Goal: Book appointment/travel/reservation

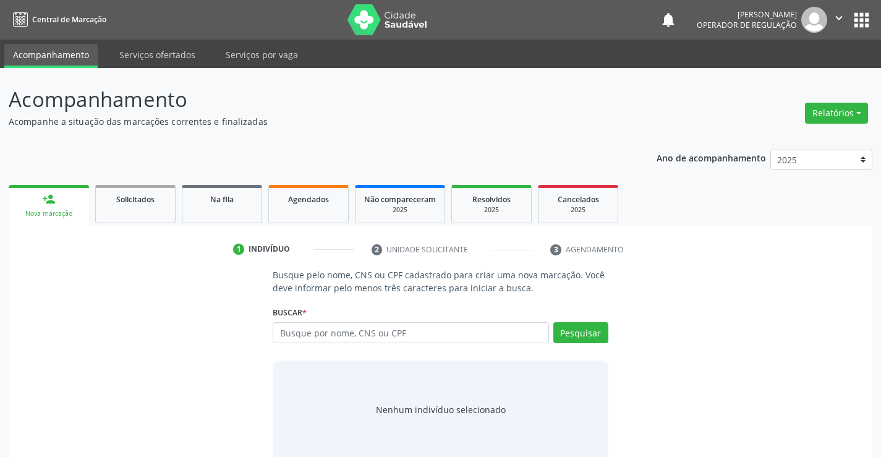
click at [413, 336] on input "text" at bounding box center [411, 332] width 276 height 21
type input "704308502936098"
click at [583, 332] on button "Pesquisar" at bounding box center [580, 332] width 55 height 21
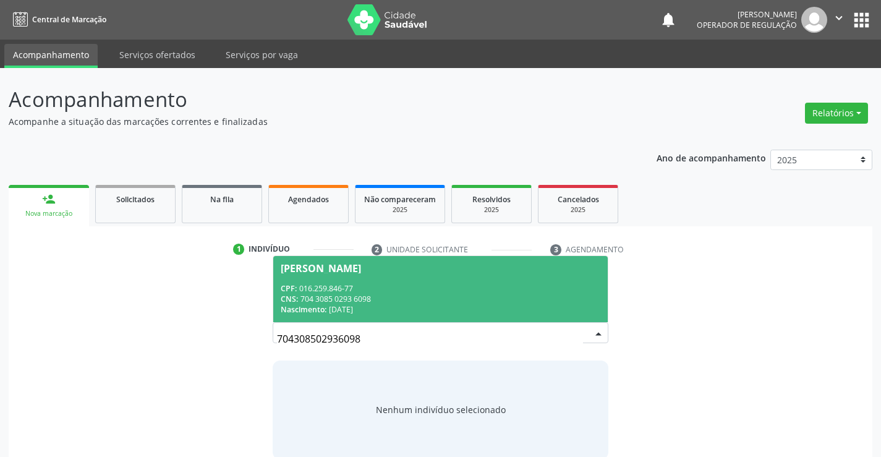
click at [383, 287] on div "CPF: 016.259.846-77" at bounding box center [440, 288] width 319 height 11
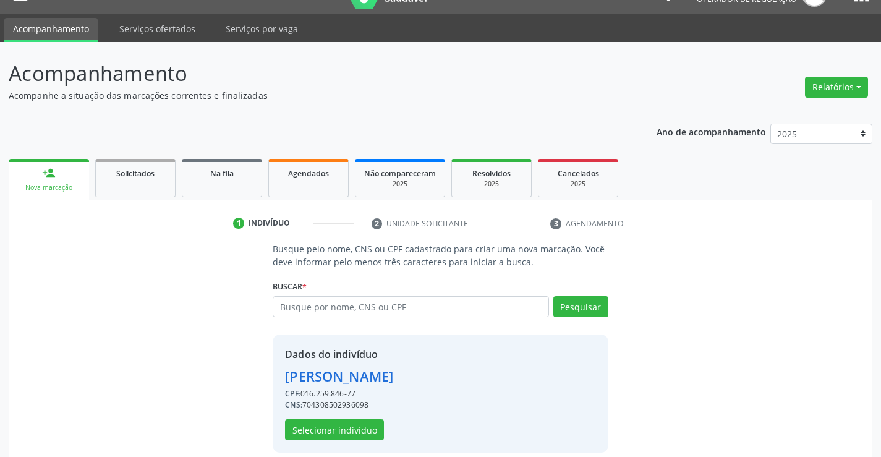
scroll to position [39, 0]
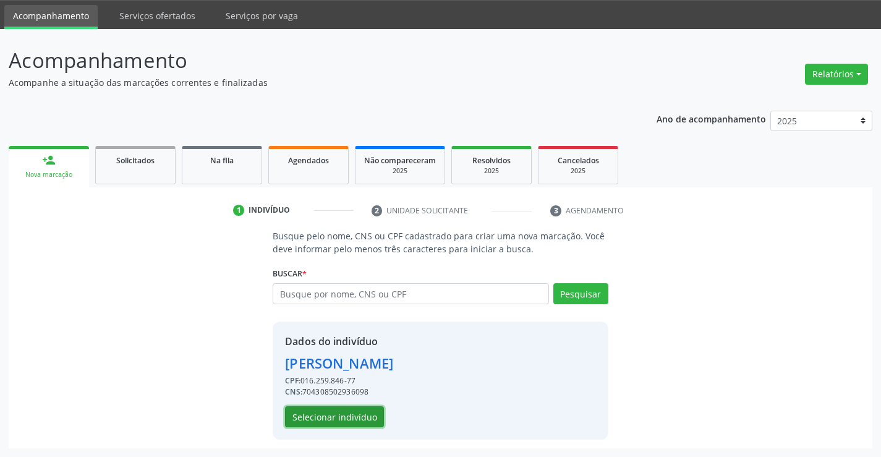
click at [336, 418] on button "Selecionar indivíduo" at bounding box center [334, 416] width 99 height 21
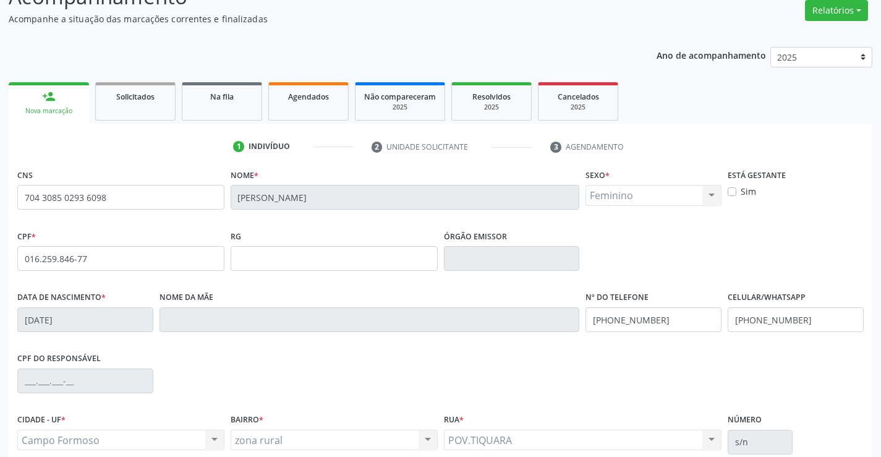
scroll to position [213, 0]
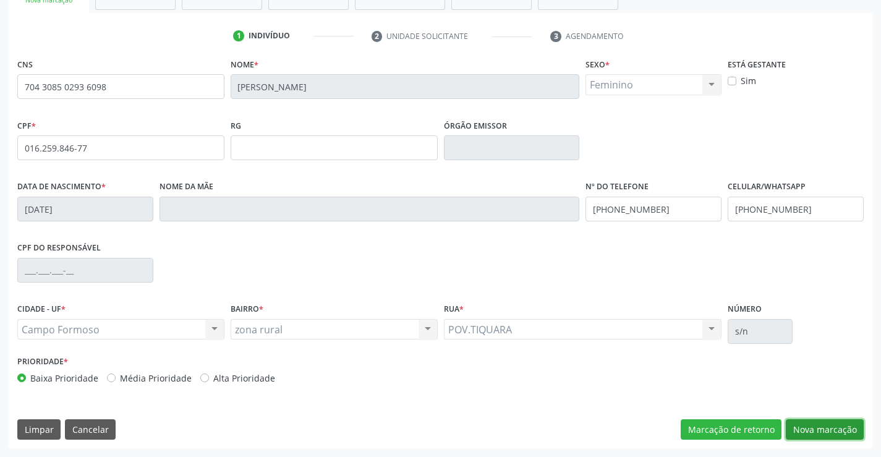
click at [831, 423] on button "Nova marcação" at bounding box center [825, 429] width 78 height 21
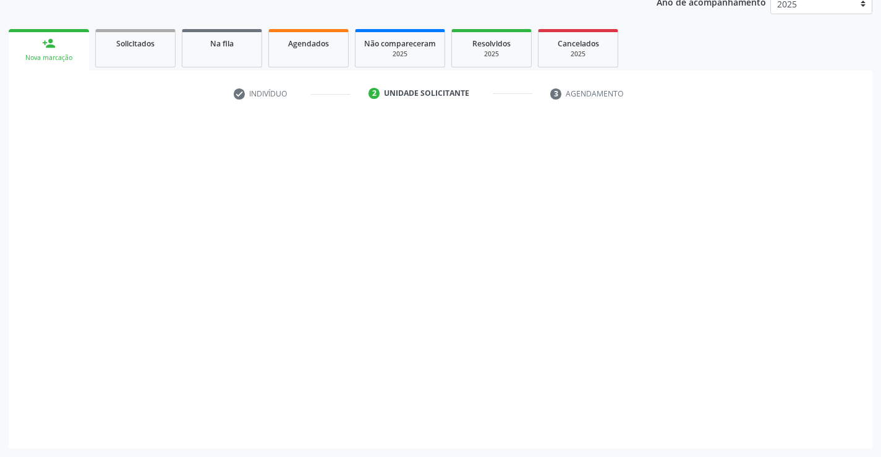
scroll to position [156, 0]
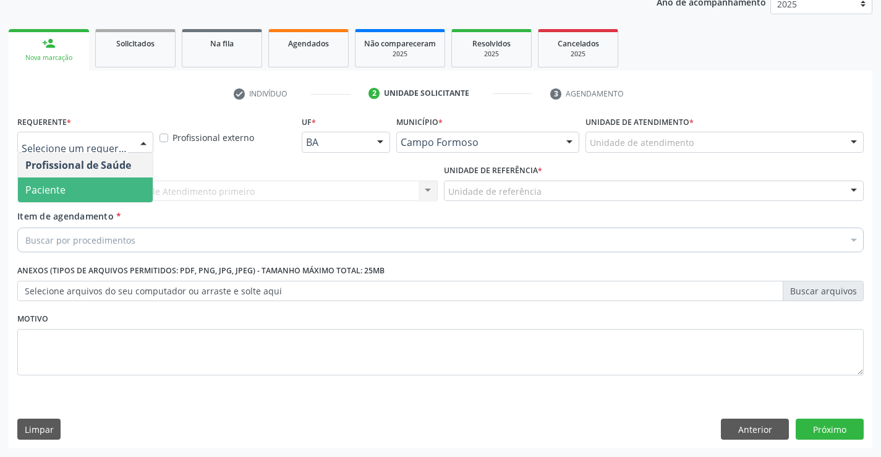
click at [72, 199] on span "Paciente" at bounding box center [85, 189] width 135 height 25
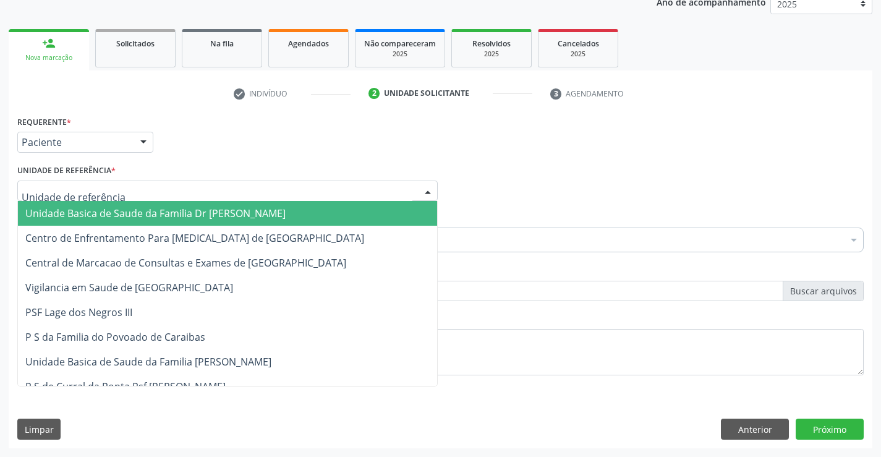
click at [101, 206] on span "Unidade Basica de Saude da Familia Dr [PERSON_NAME]" at bounding box center [155, 213] width 260 height 14
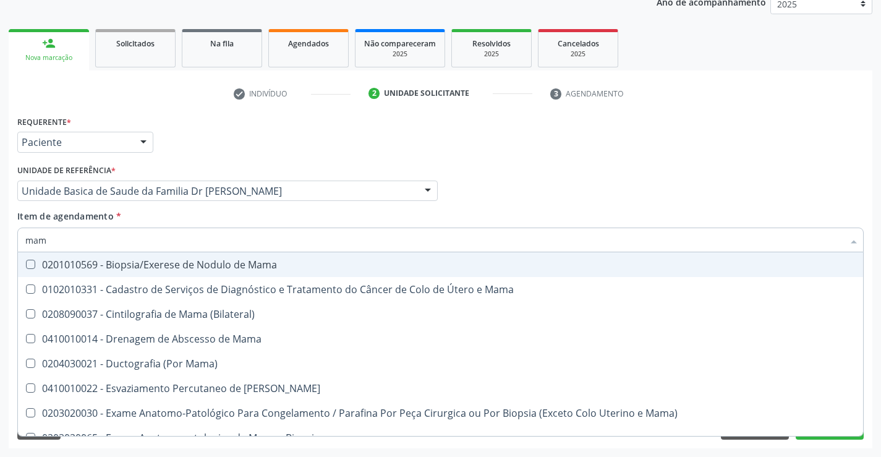
type input "mamo"
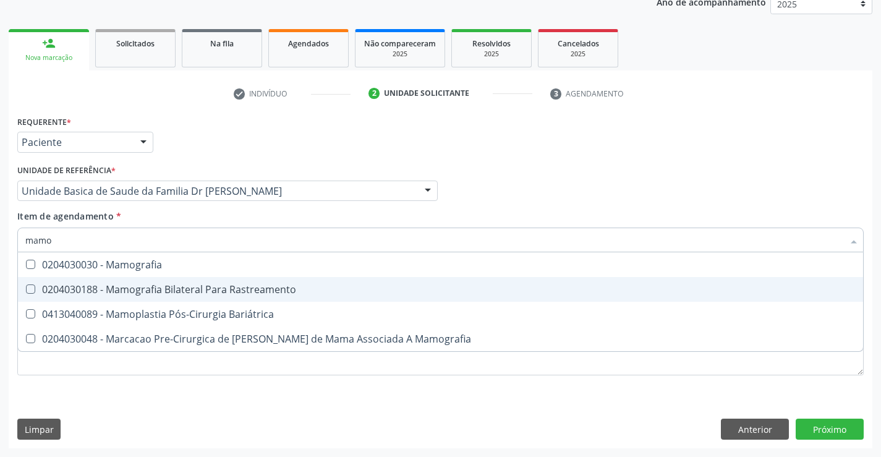
click at [202, 286] on div "0204030188 - Mamografia Bilateral Para Rastreamento" at bounding box center [440, 289] width 830 height 10
checkbox Rastreamento "true"
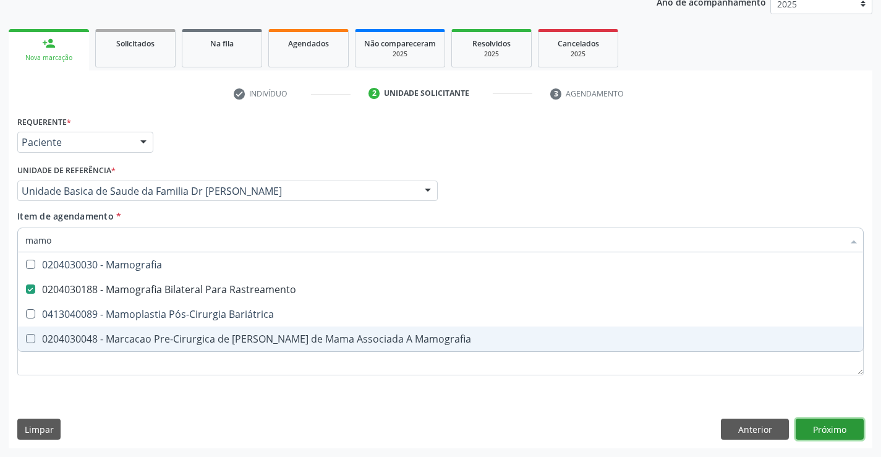
click at [818, 422] on div "Requerente * Paciente Profissional de Saúde Paciente Nenhum resultado encontrad…" at bounding box center [441, 281] width 864 height 336
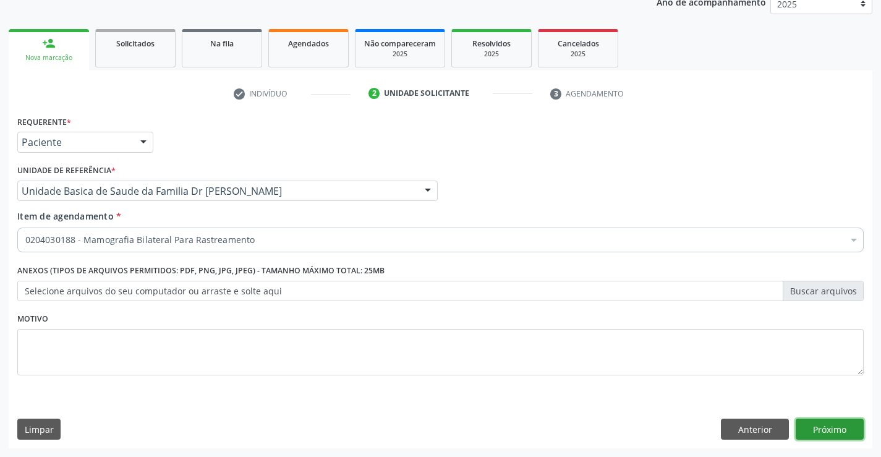
click at [833, 428] on button "Próximo" at bounding box center [830, 429] width 68 height 21
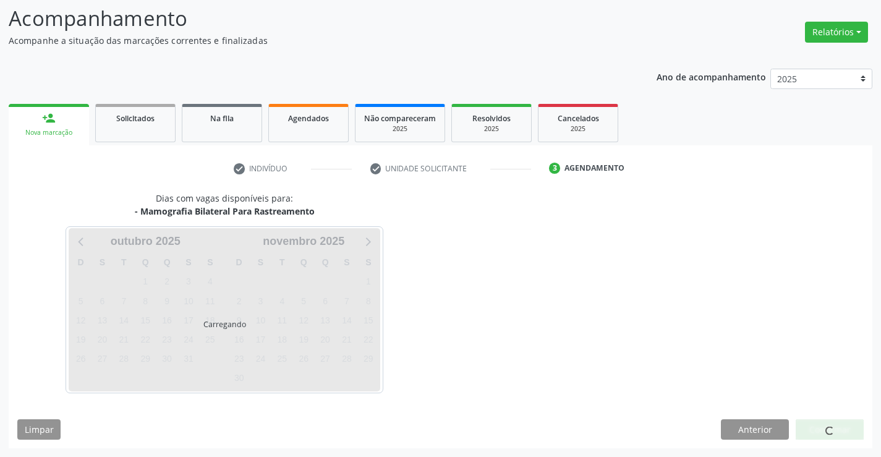
scroll to position [81, 0]
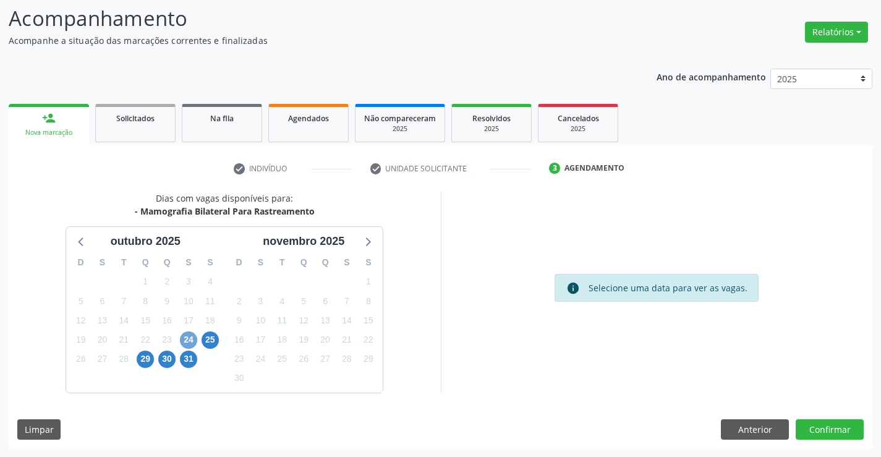
click at [189, 339] on span "24" at bounding box center [188, 339] width 17 height 17
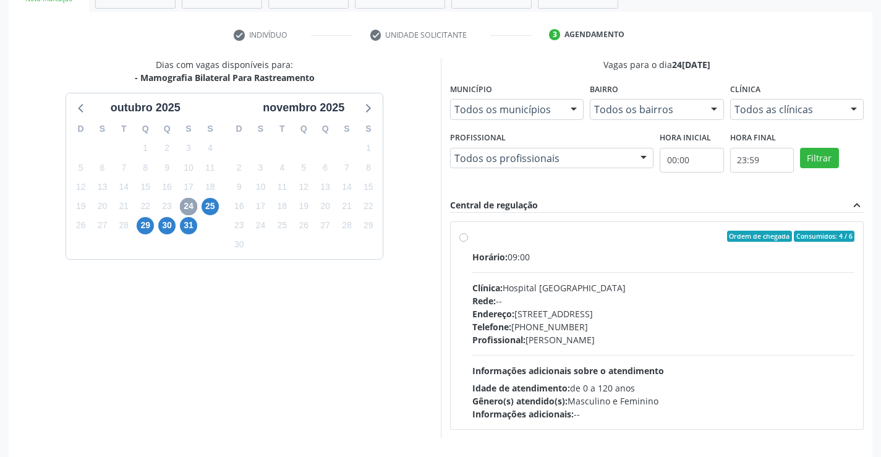
scroll to position [260, 0]
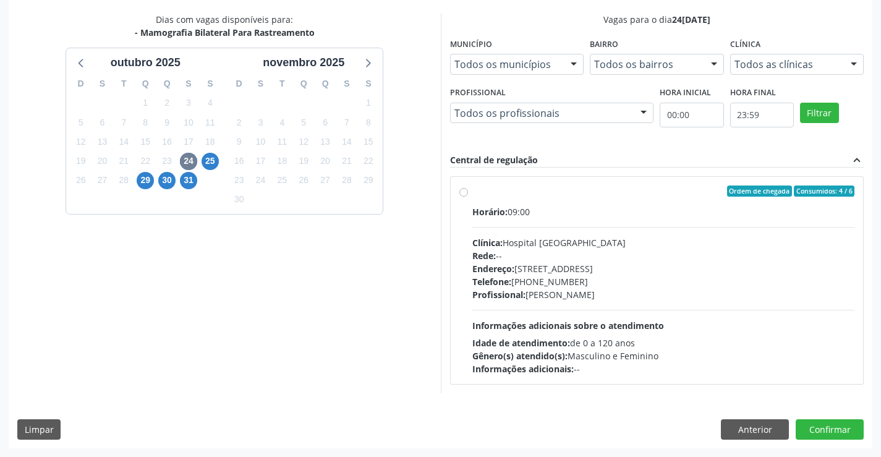
click at [596, 204] on label "Ordem de chegada Consumidos: 4 / 6 Horário: 09:00 Clínica: Hospital [GEOGRAPHIC…" at bounding box center [663, 280] width 383 height 190
click at [468, 197] on input "Ordem de chegada Consumidos: 4 / 6 Horário: 09:00 Clínica: Hospital [GEOGRAPHIC…" at bounding box center [463, 190] width 9 height 11
radio input "true"
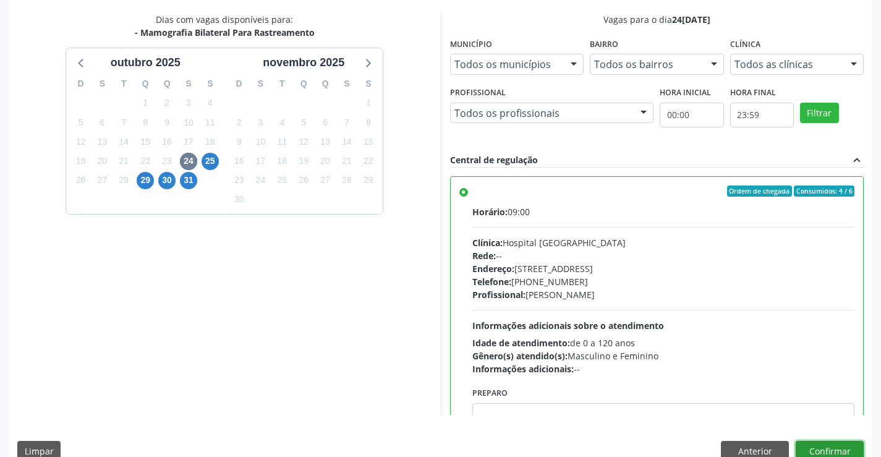
click at [815, 444] on button "Confirmar" at bounding box center [830, 451] width 68 height 21
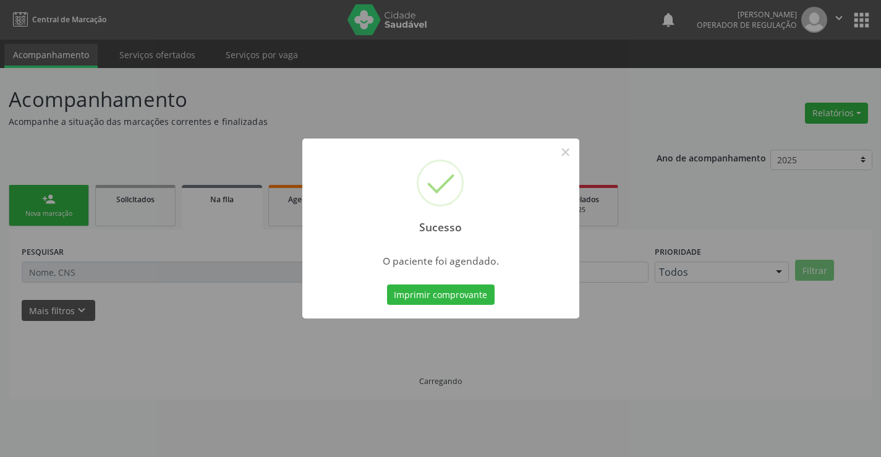
scroll to position [0, 0]
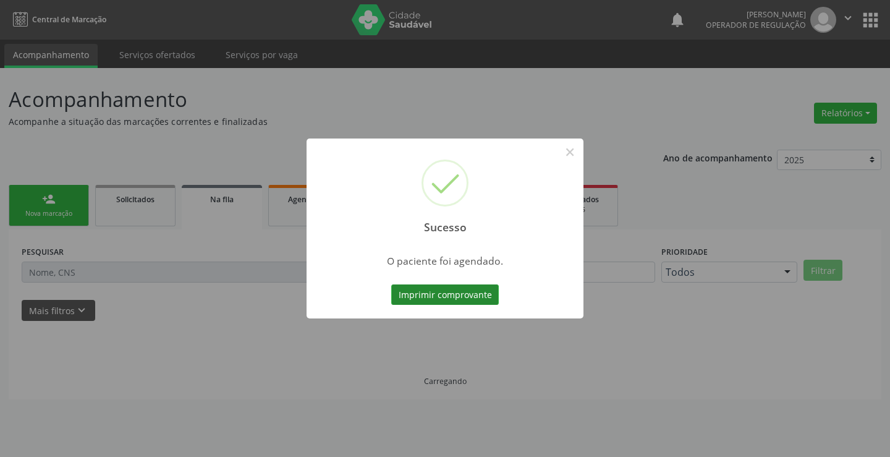
click at [453, 294] on button "Imprimir comprovante" at bounding box center [445, 294] width 108 height 21
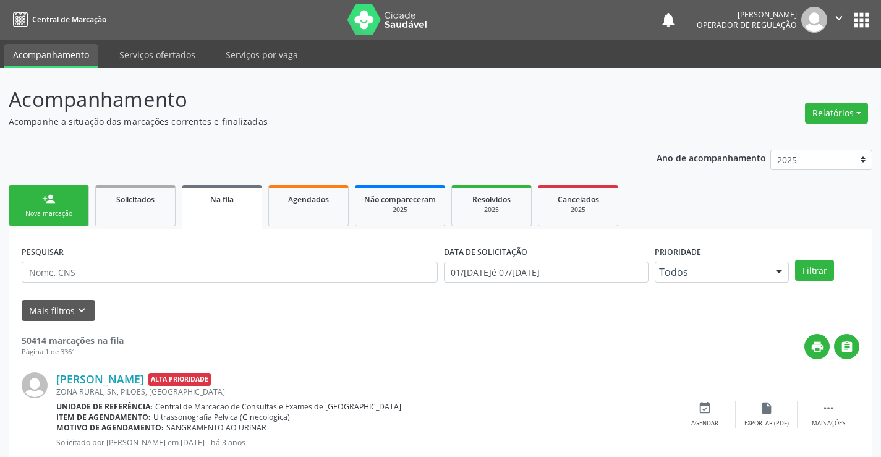
click at [71, 206] on link "person_add Nova marcação" at bounding box center [49, 205] width 80 height 41
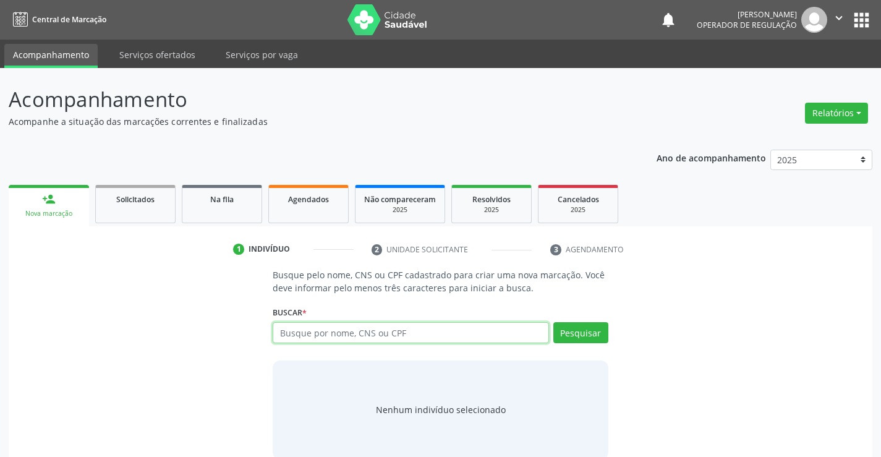
click at [370, 338] on input "text" at bounding box center [411, 332] width 276 height 21
type input "704609129221627"
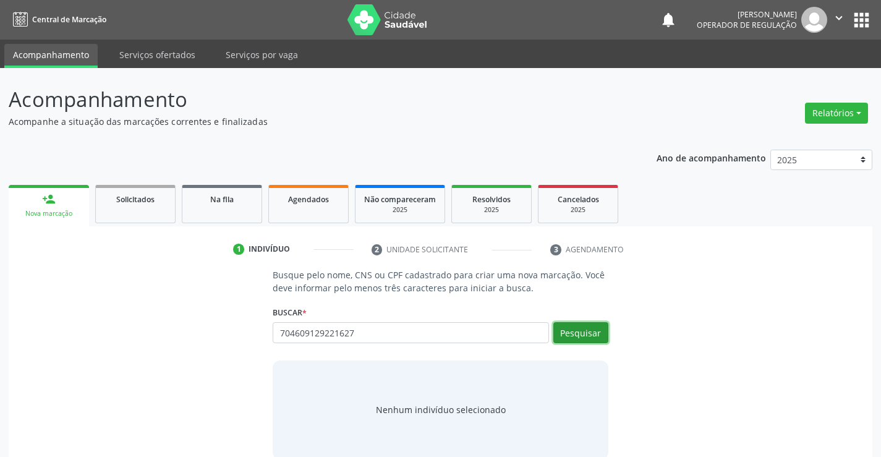
click at [584, 328] on button "Pesquisar" at bounding box center [580, 332] width 55 height 21
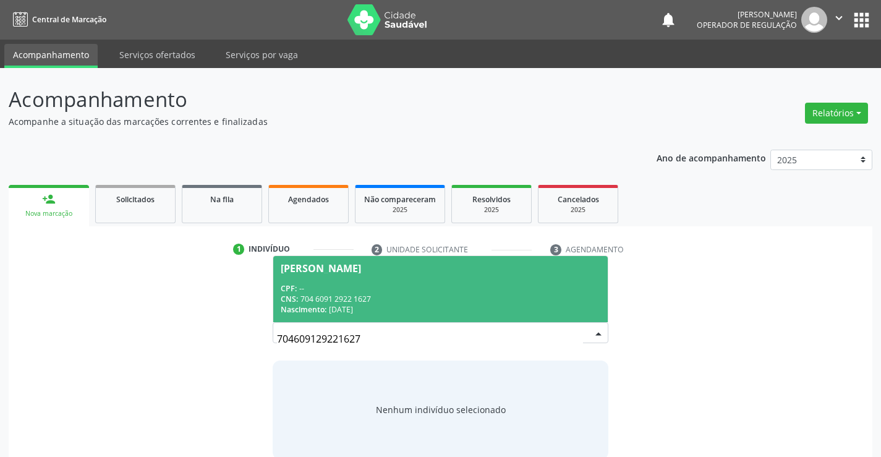
click at [360, 283] on div "CPF: --" at bounding box center [440, 288] width 319 height 11
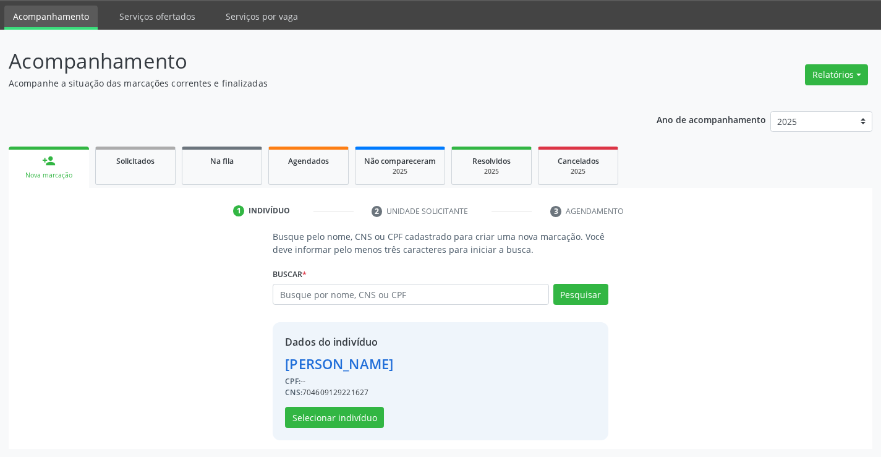
scroll to position [39, 0]
click at [334, 417] on button "Selecionar indivíduo" at bounding box center [334, 416] width 99 height 21
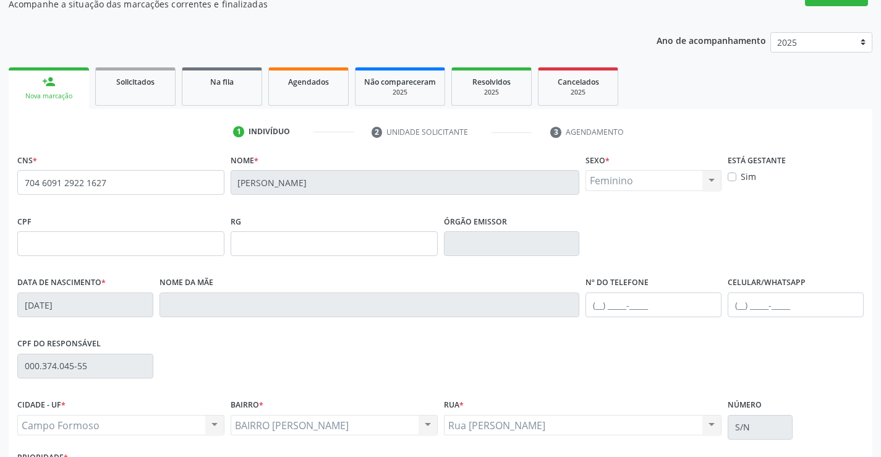
scroll to position [213, 0]
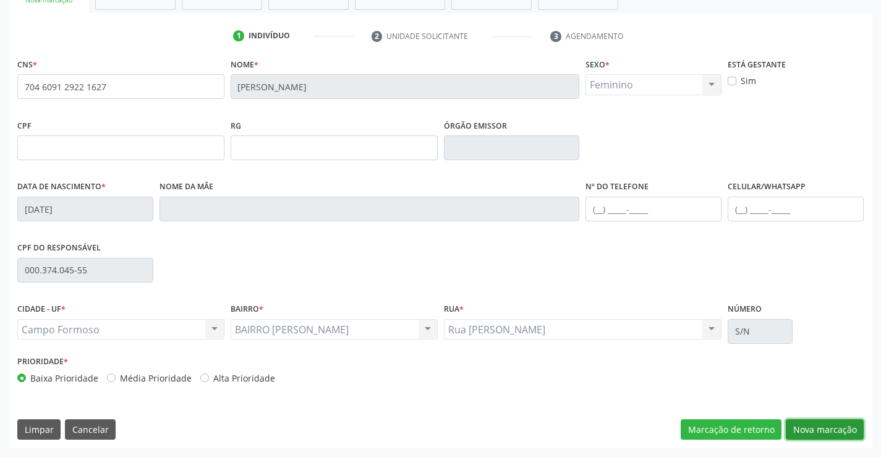
click at [822, 428] on button "Nova marcação" at bounding box center [825, 429] width 78 height 21
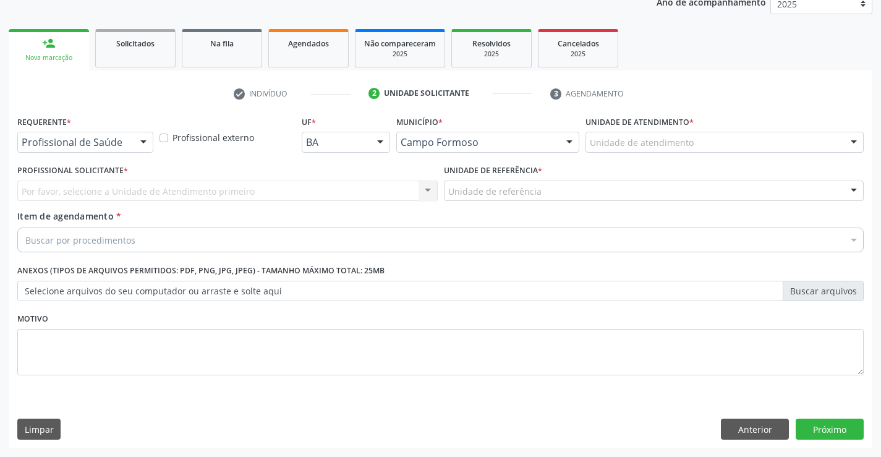
scroll to position [156, 0]
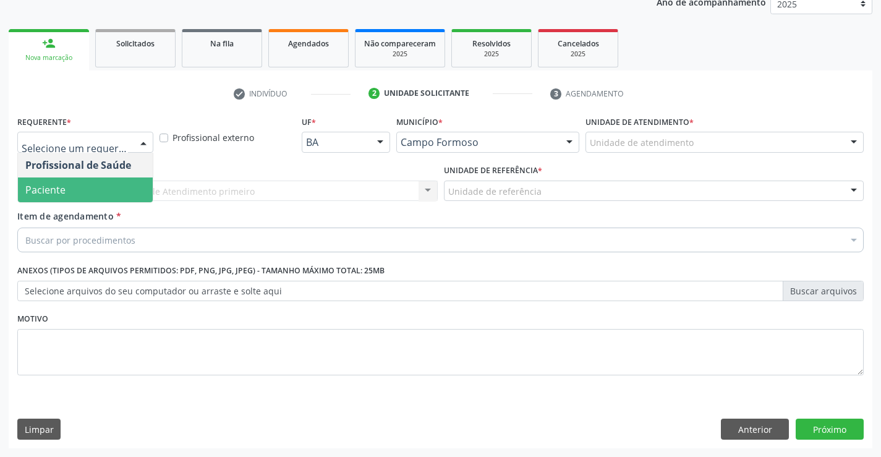
click at [61, 191] on span "Paciente" at bounding box center [45, 190] width 40 height 14
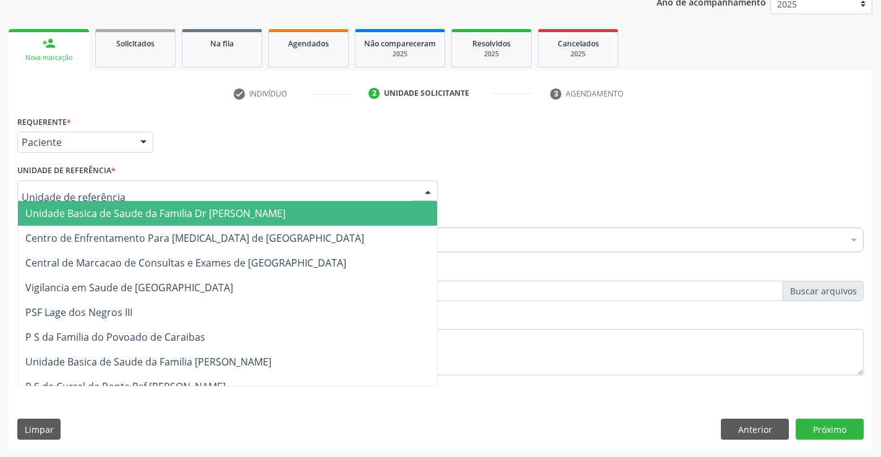
click at [130, 213] on span "Unidade Basica de Saude da Familia Dr [PERSON_NAME]" at bounding box center [155, 213] width 260 height 14
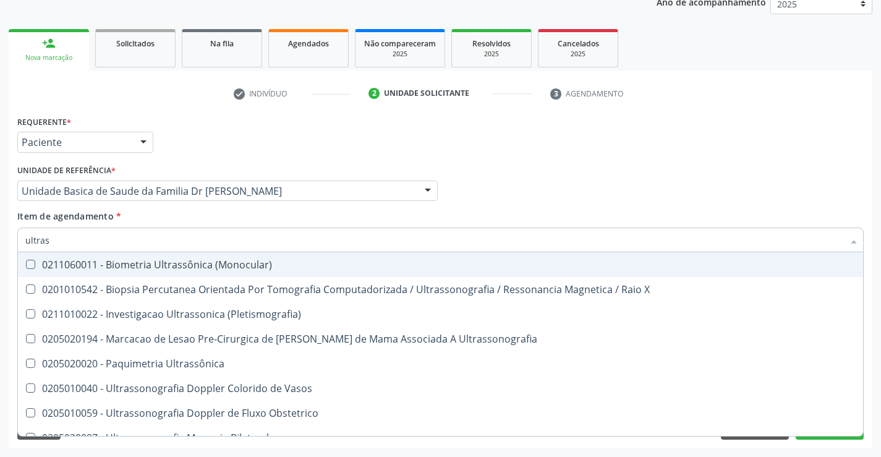
type input "ultrass"
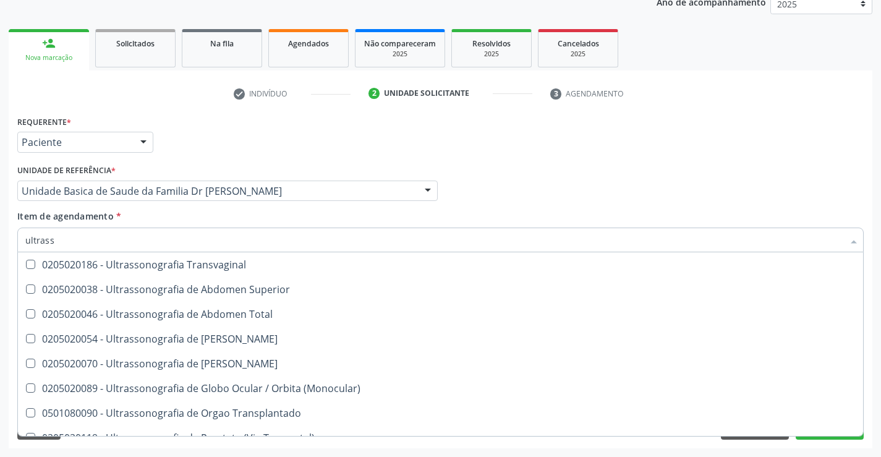
scroll to position [309, 0]
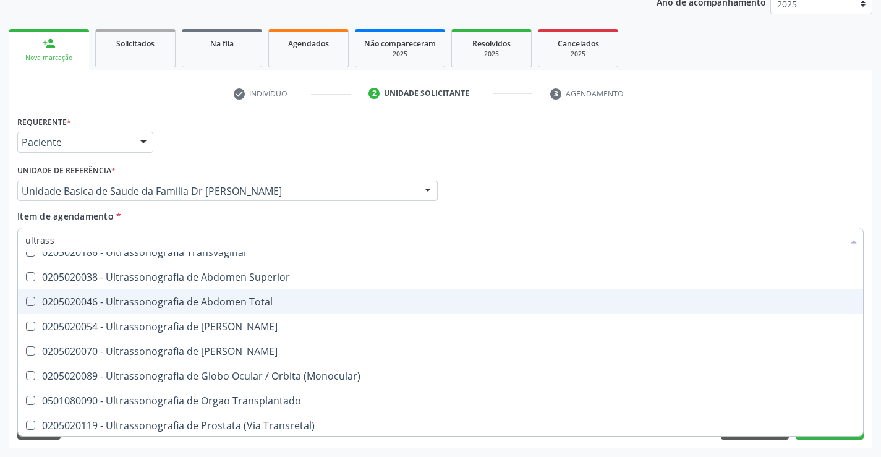
click at [276, 305] on div "0205020046 - Ultrassonografia de Abdomen Total" at bounding box center [440, 302] width 830 height 10
checkbox Total "true"
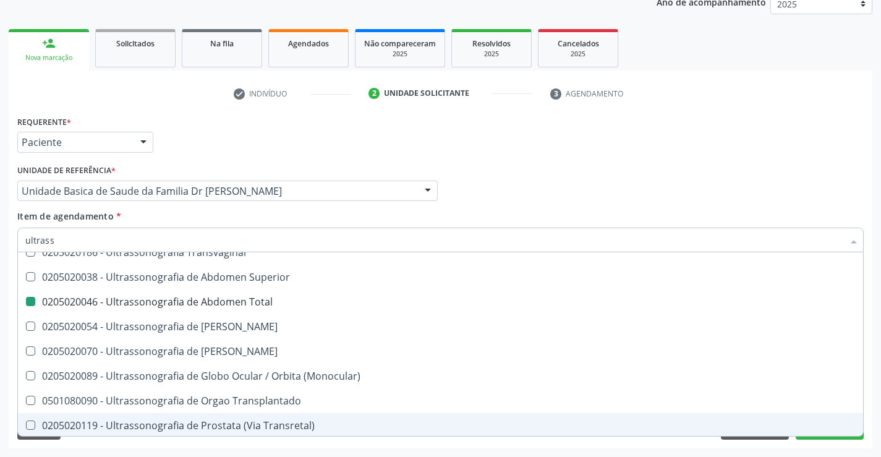
click at [870, 409] on div "Requerente * Paciente Profissional de Saúde Paciente Nenhum resultado encontrad…" at bounding box center [441, 281] width 864 height 336
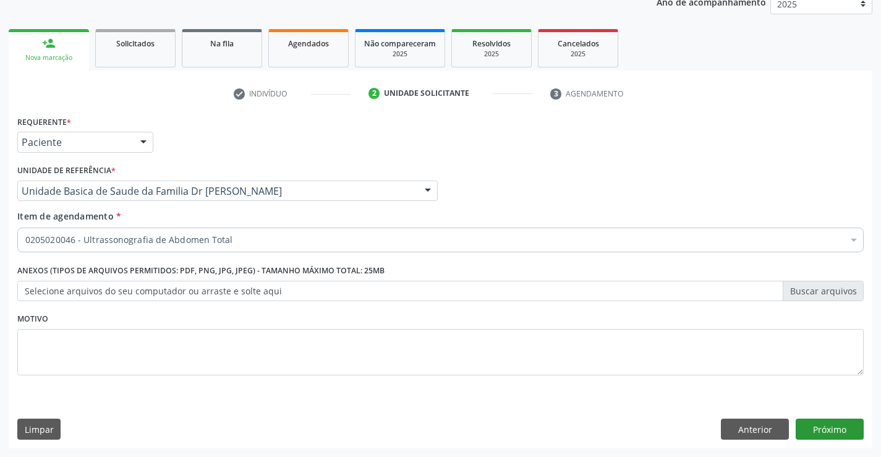
scroll to position [0, 0]
click at [817, 426] on button "Próximo" at bounding box center [830, 429] width 68 height 21
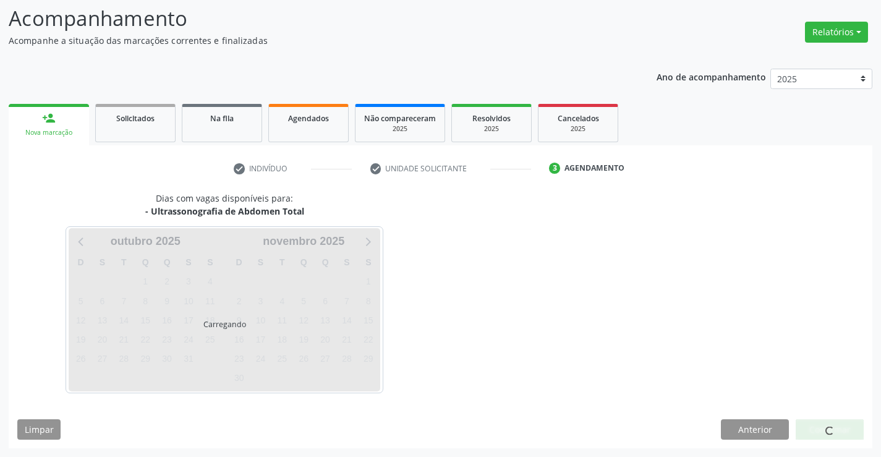
scroll to position [81, 0]
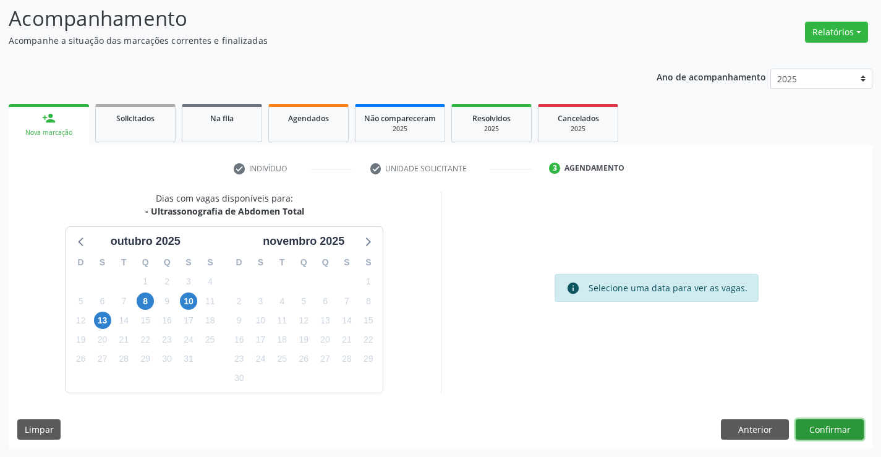
click at [833, 427] on button "Confirmar" at bounding box center [830, 429] width 68 height 21
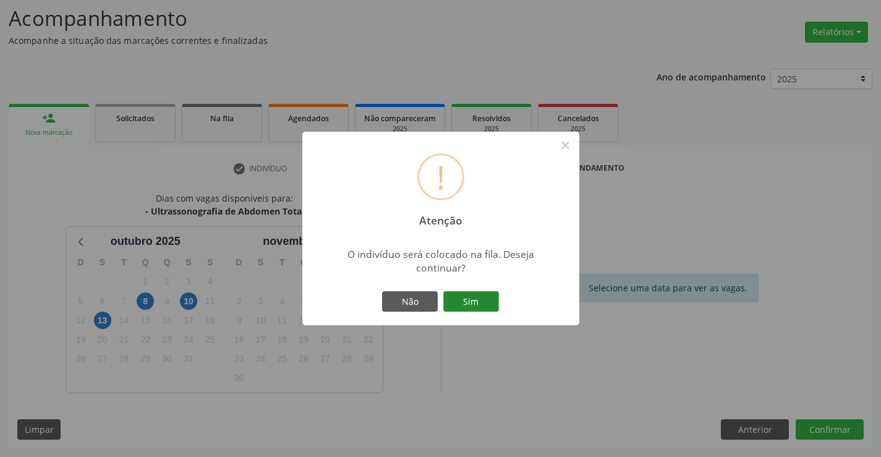
click at [477, 300] on button "Sim" at bounding box center [471, 301] width 56 height 21
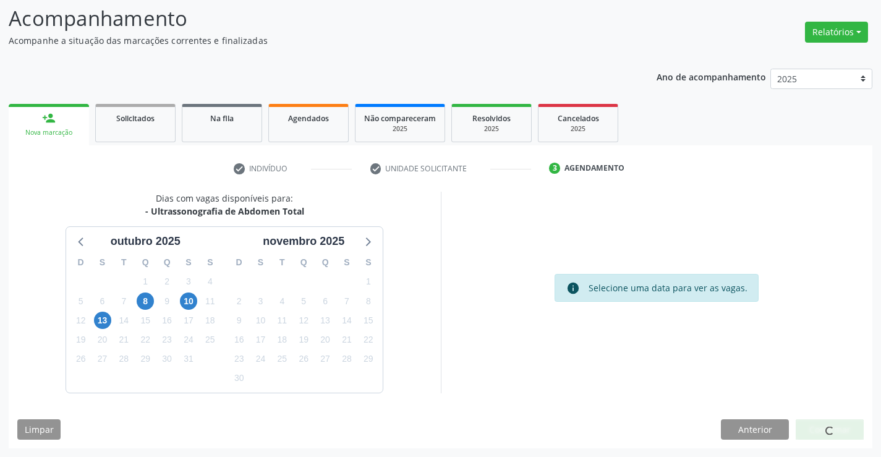
scroll to position [0, 0]
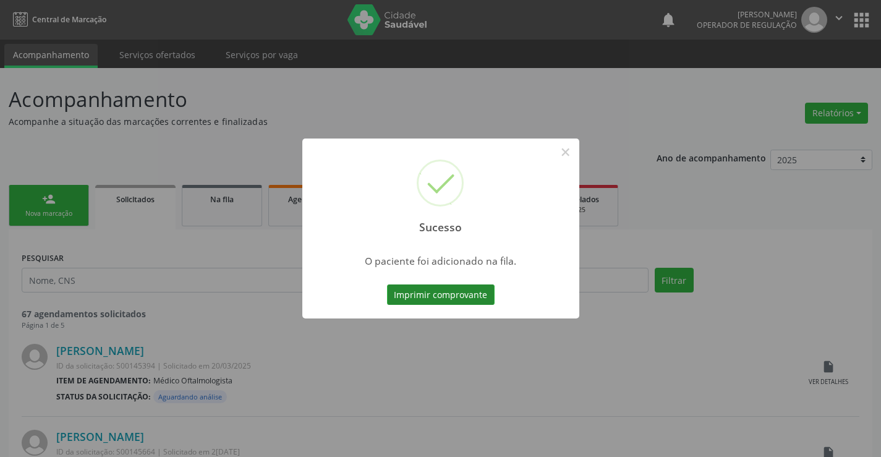
click at [435, 294] on button "Imprimir comprovante" at bounding box center [441, 294] width 108 height 21
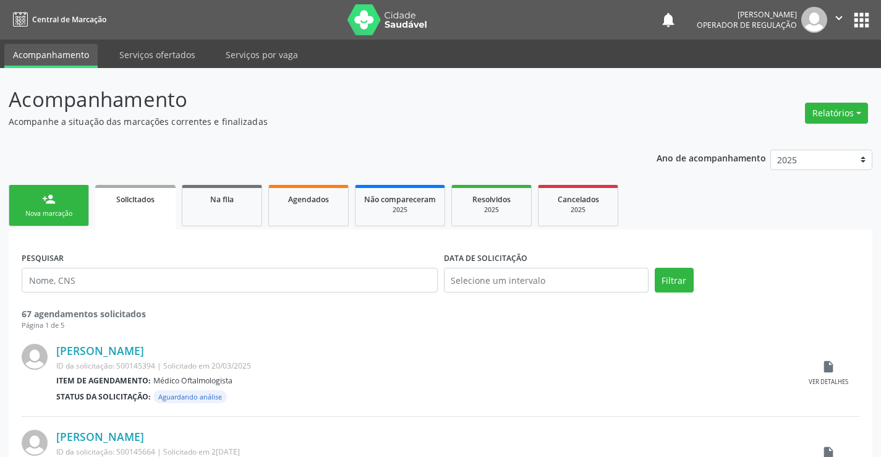
click at [53, 203] on div "person_add" at bounding box center [49, 199] width 14 height 14
